Goal: Information Seeking & Learning: Learn about a topic

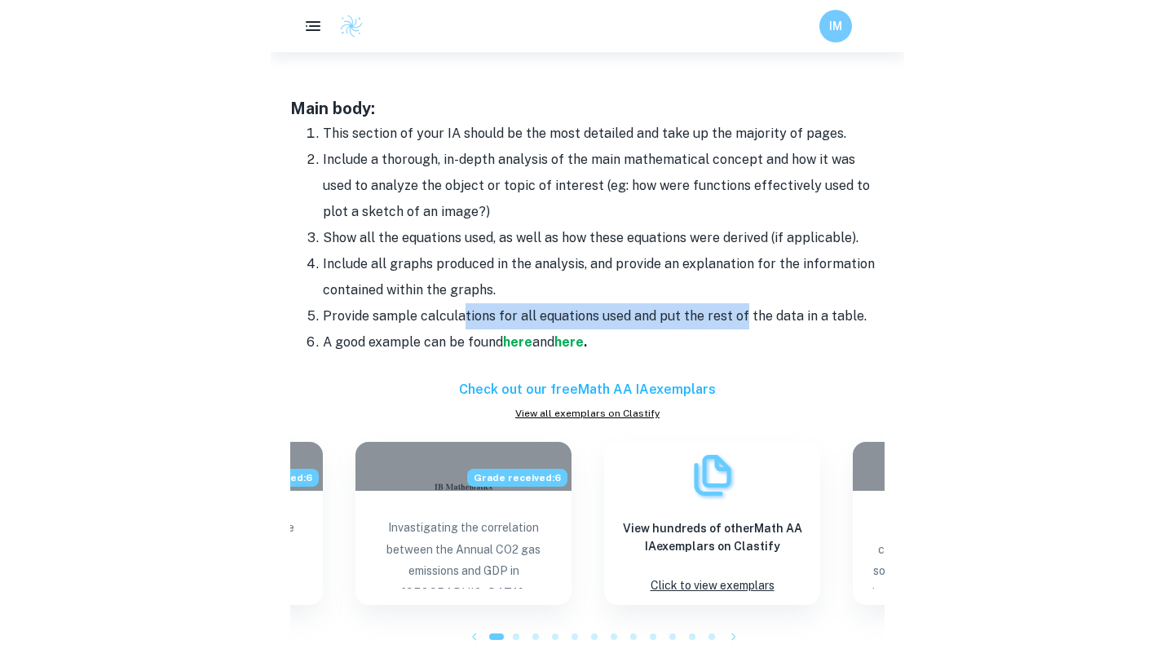
scroll to position [1505, 0]
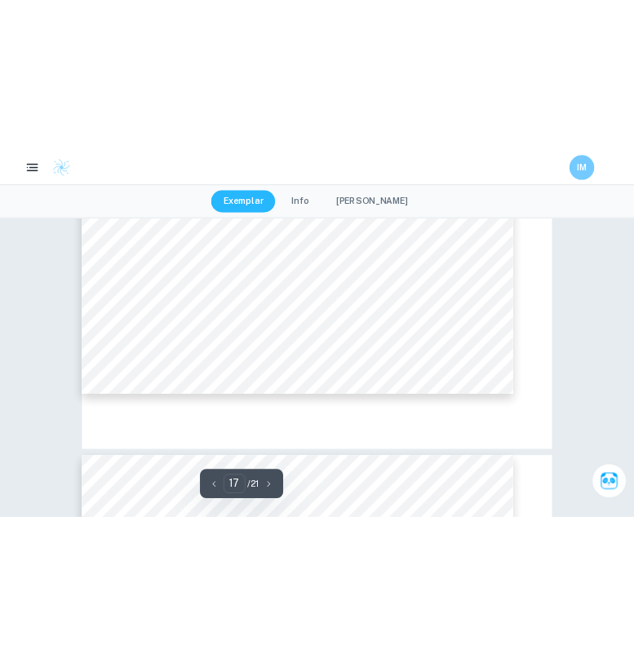
scroll to position [14415, 0]
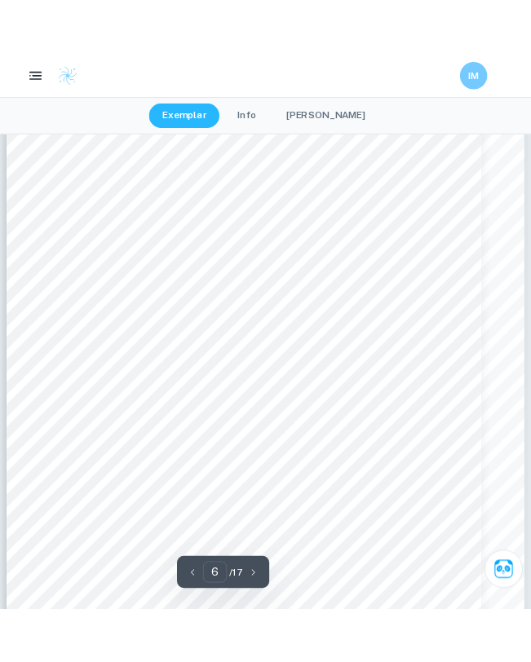
scroll to position [4496, 0]
